Goal: Transaction & Acquisition: Purchase product/service

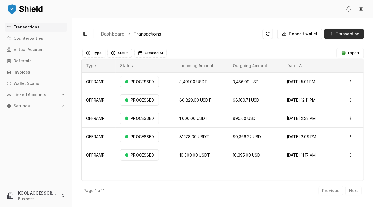
click at [336, 30] on button "Transaction" at bounding box center [345, 34] width 40 height 10
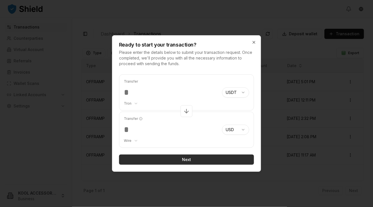
type input "******"
click at [191, 158] on button "Next" at bounding box center [186, 160] width 135 height 10
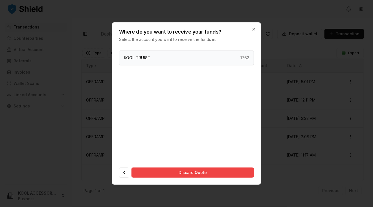
click at [176, 58] on div "KOOL TRUIST 1762" at bounding box center [186, 57] width 135 height 15
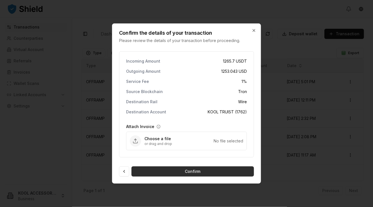
click at [189, 170] on button "Confirm" at bounding box center [193, 172] width 123 height 10
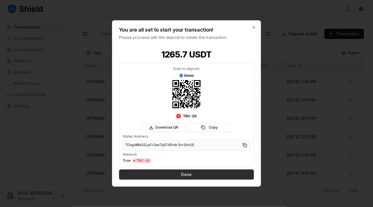
click at [194, 173] on button "Done" at bounding box center [186, 175] width 135 height 10
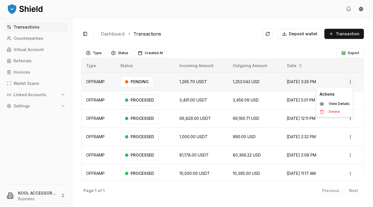
click at [344, 79] on html "Transactions Counterparties Virtual Account Referrals Invoices Wallet Scans Lin…" at bounding box center [186, 103] width 373 height 207
click at [346, 102] on p "View Details" at bounding box center [339, 103] width 21 height 3
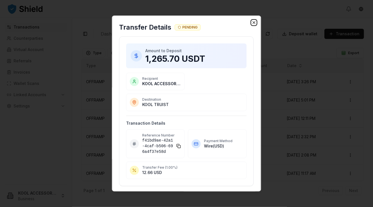
click at [252, 24] on icon "button" at bounding box center [254, 22] width 5 height 5
